Goal: Use online tool/utility: Use online tool/utility

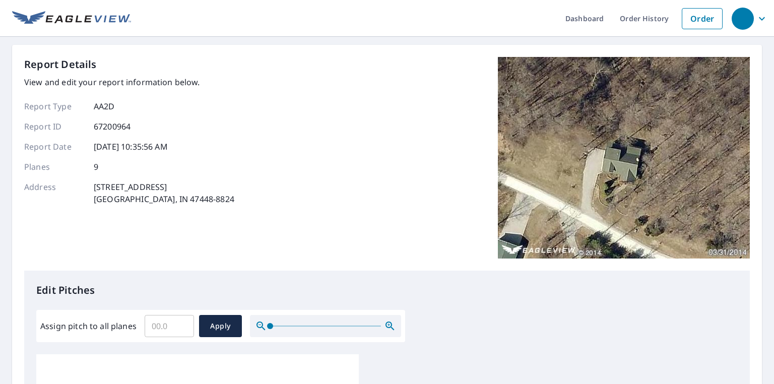
click at [167, 327] on input "Assign pitch to all planes" at bounding box center [169, 326] width 49 height 28
type input "9"
click at [210, 323] on span "Apply" at bounding box center [220, 326] width 27 height 13
type input "9"
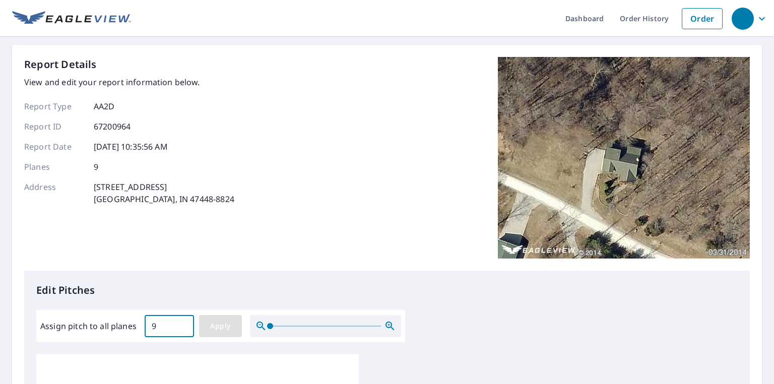
type input "9"
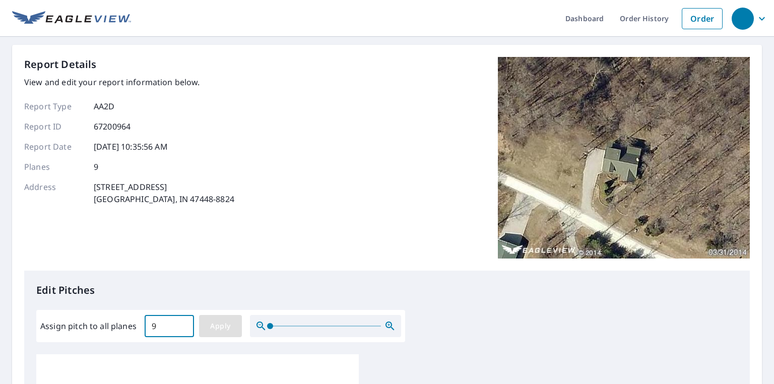
type input "9"
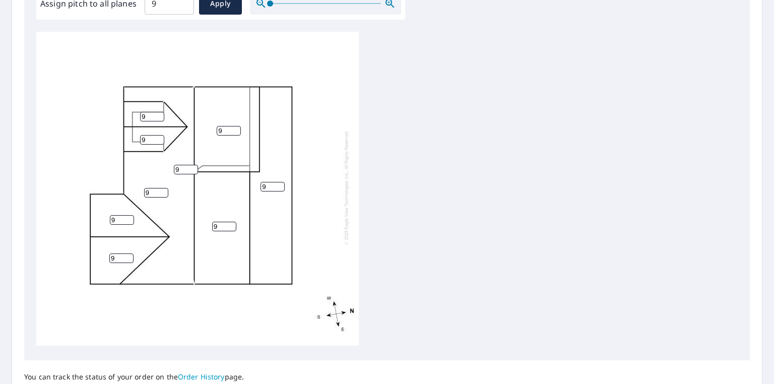
scroll to position [403, 0]
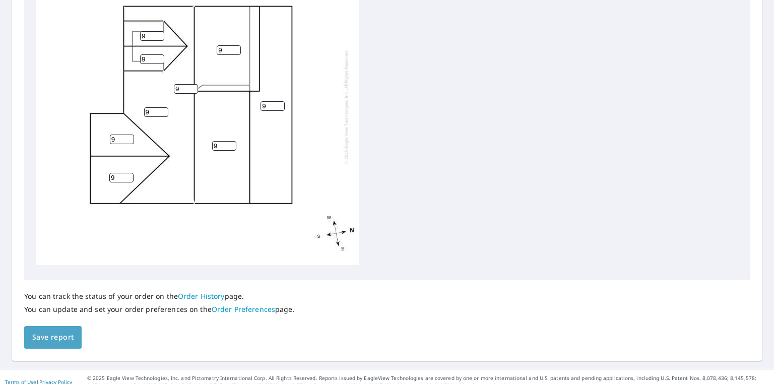
click at [61, 337] on span "Save report" at bounding box center [52, 337] width 41 height 13
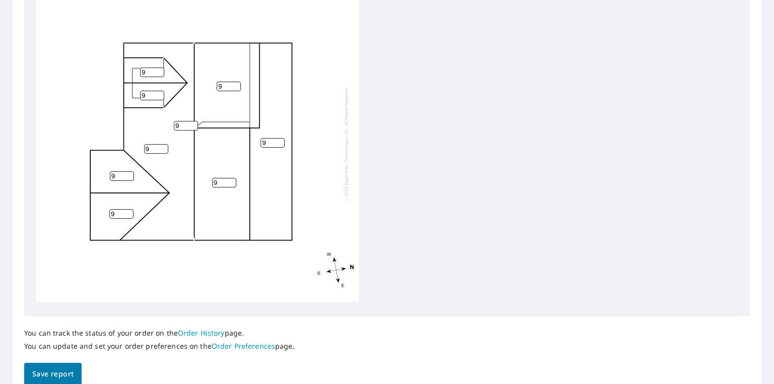
scroll to position [0, 0]
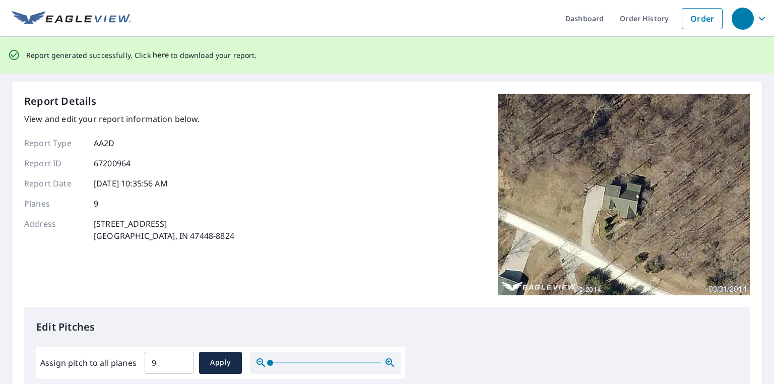
click at [162, 54] on span "here" at bounding box center [161, 55] width 17 height 13
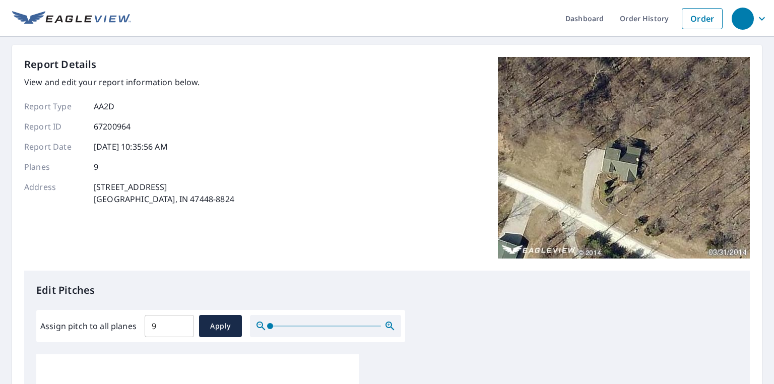
click at [371, 124] on div "Report Details View and edit your report information below. Report Type AA2D Re…" at bounding box center [387, 164] width 726 height 214
